Goal: Transaction & Acquisition: Subscribe to service/newsletter

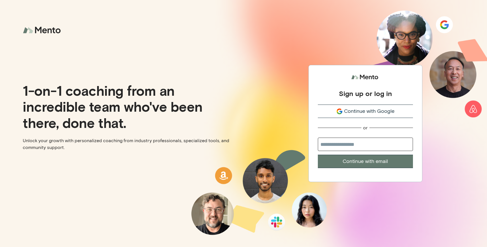
click at [356, 117] on button "Continue with Google" at bounding box center [365, 110] width 95 height 13
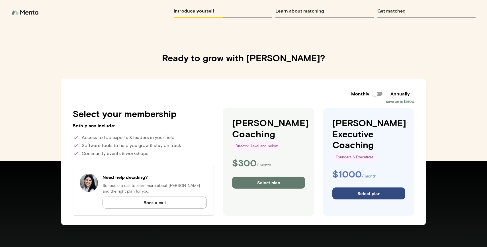
click at [354, 187] on button "Select plan" at bounding box center [368, 193] width 73 height 12
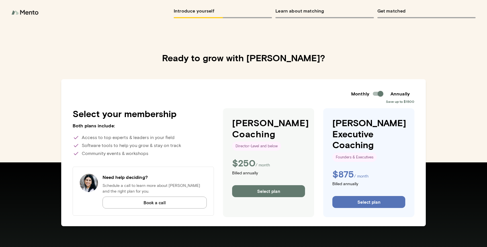
click at [27, 10] on img at bounding box center [25, 12] width 28 height 11
